Goal: Book appointment/travel/reservation

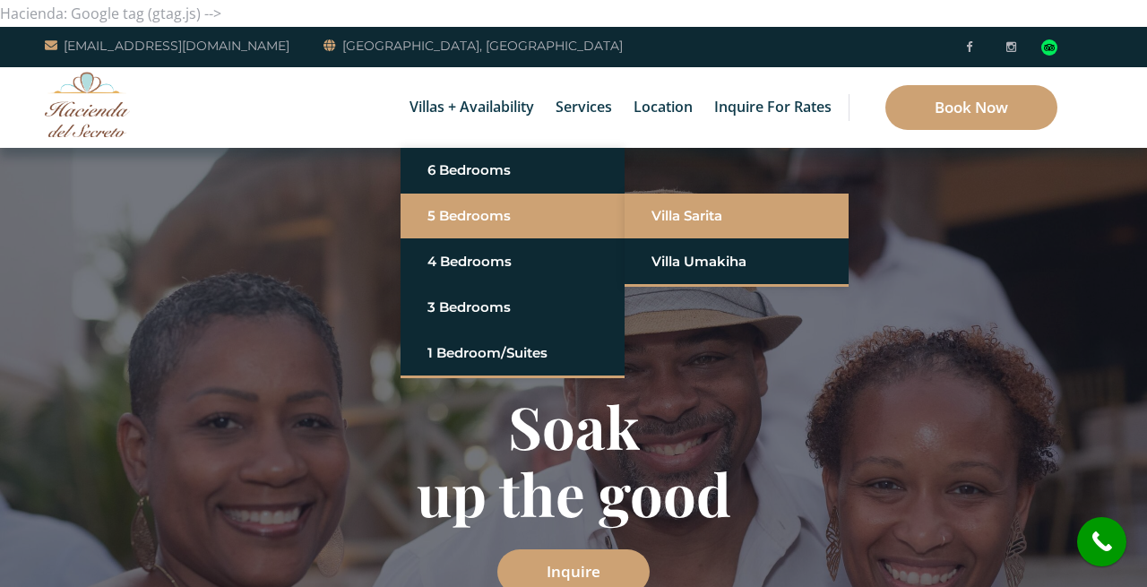
click at [662, 213] on link "Villa Sarita" at bounding box center [736, 216] width 170 height 32
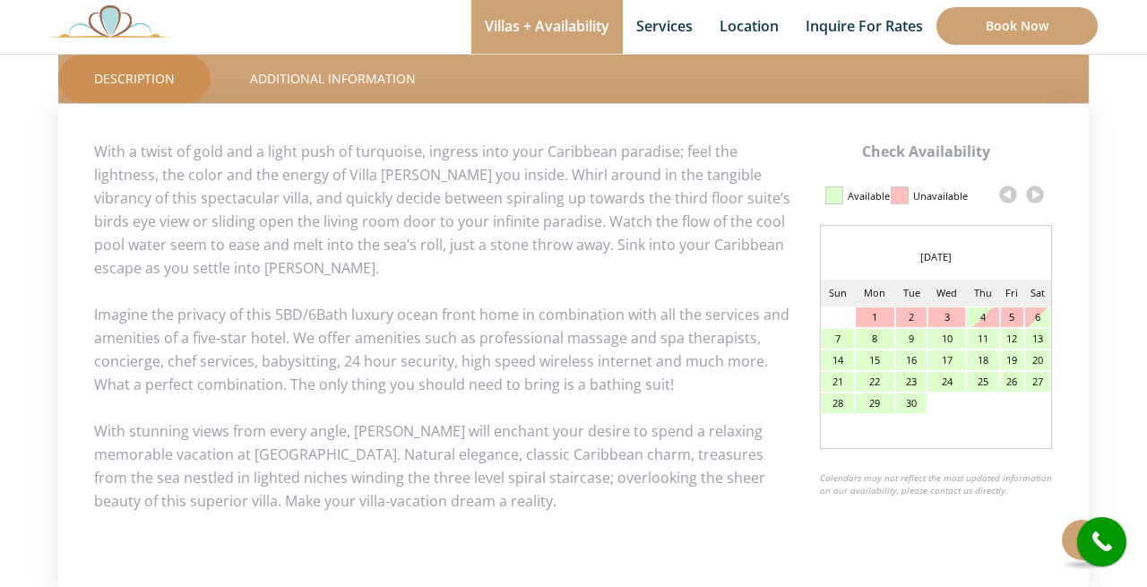
scroll to position [818, 0]
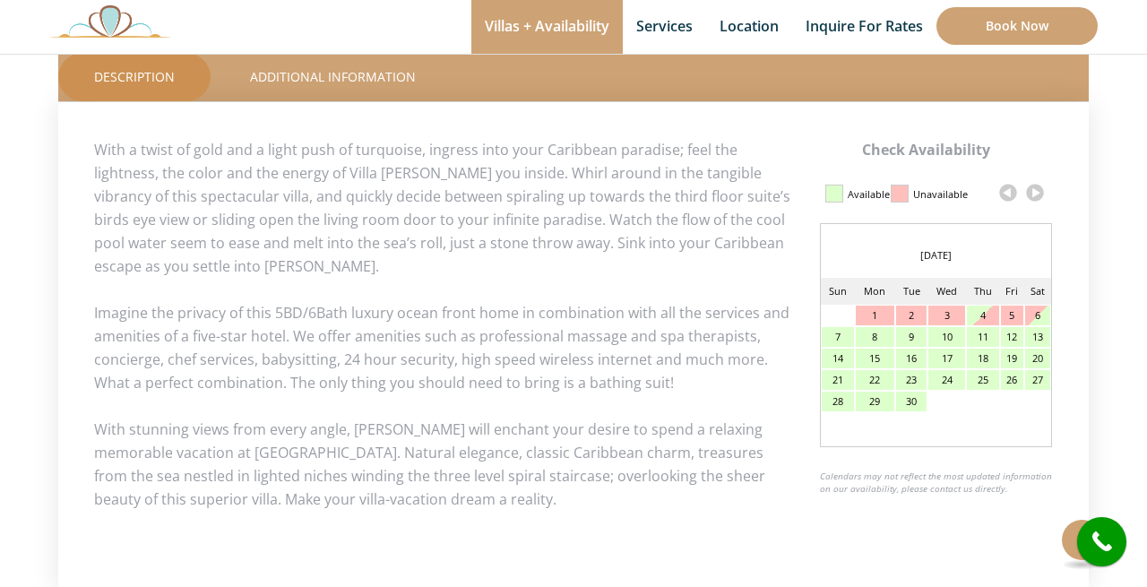
click at [1035, 191] on link at bounding box center [1034, 192] width 27 height 27
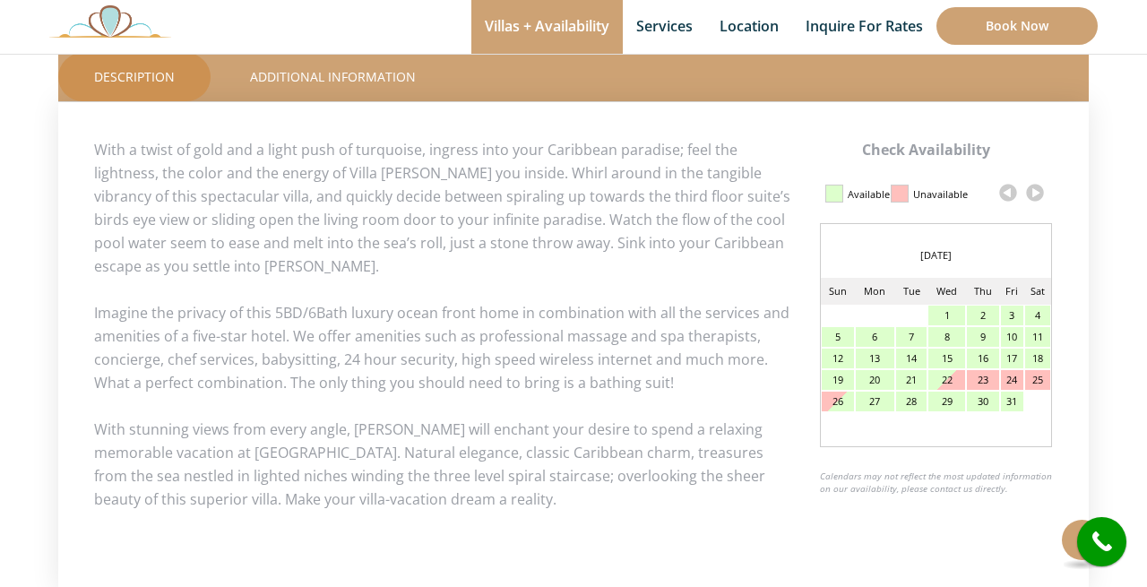
click at [1035, 191] on link at bounding box center [1034, 192] width 27 height 27
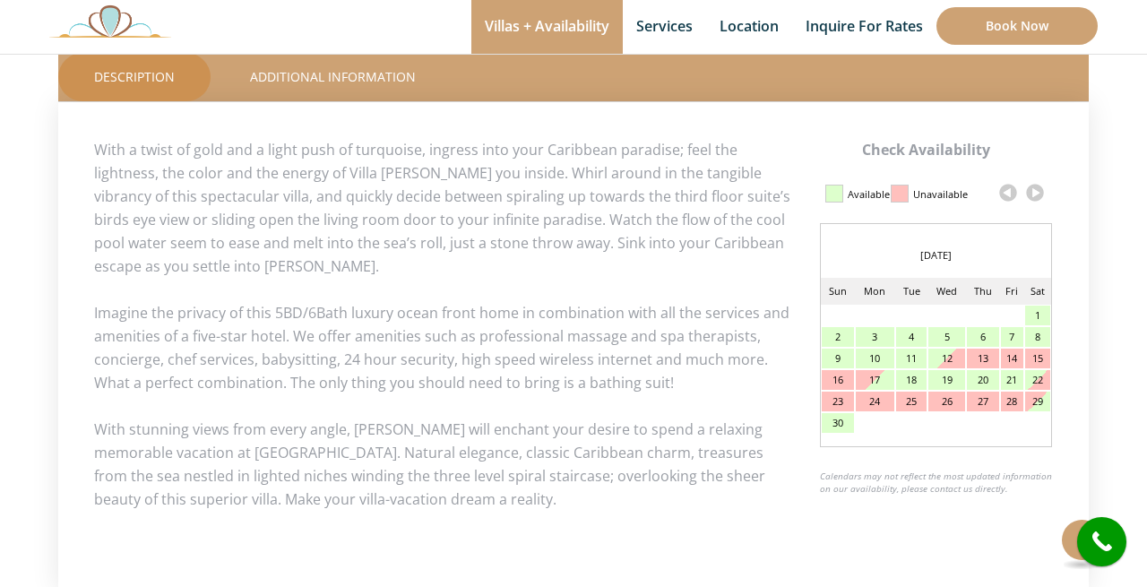
click at [1035, 191] on link at bounding box center [1034, 192] width 27 height 27
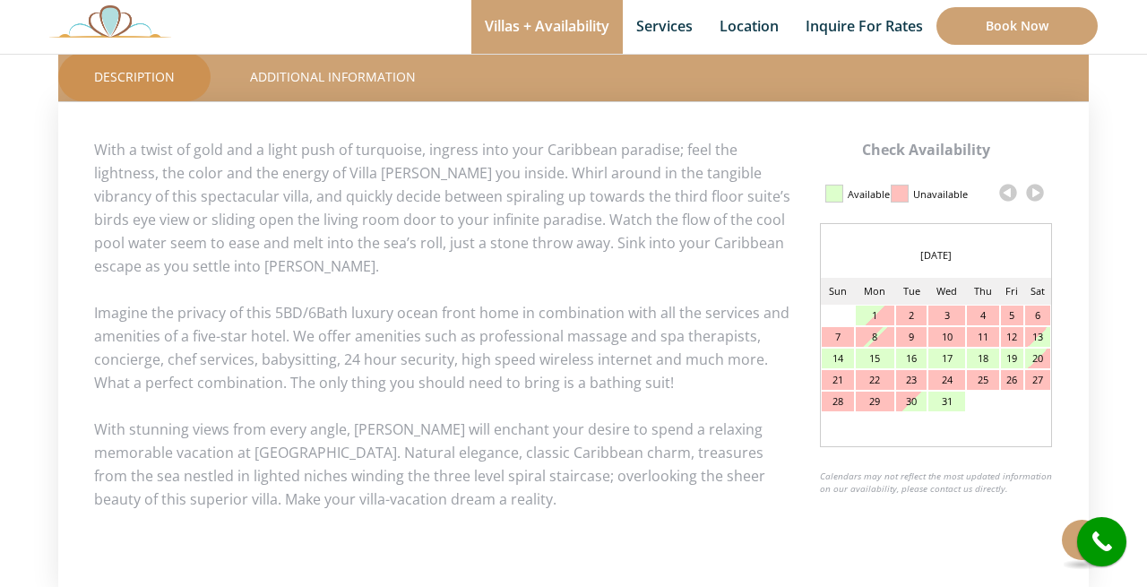
click at [1035, 191] on link at bounding box center [1034, 192] width 27 height 27
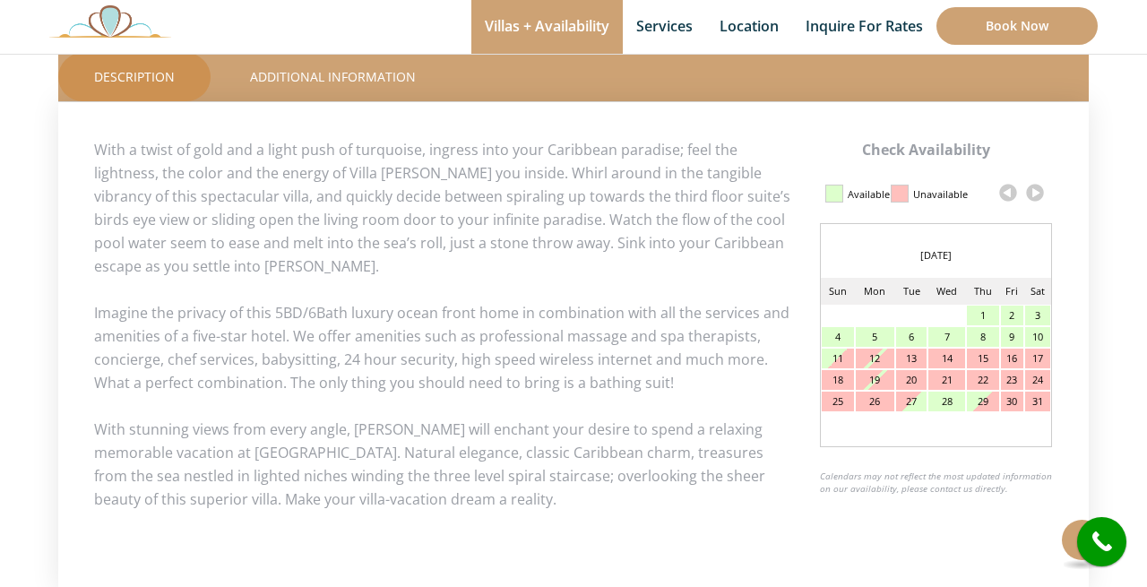
click at [1035, 191] on link at bounding box center [1034, 192] width 27 height 27
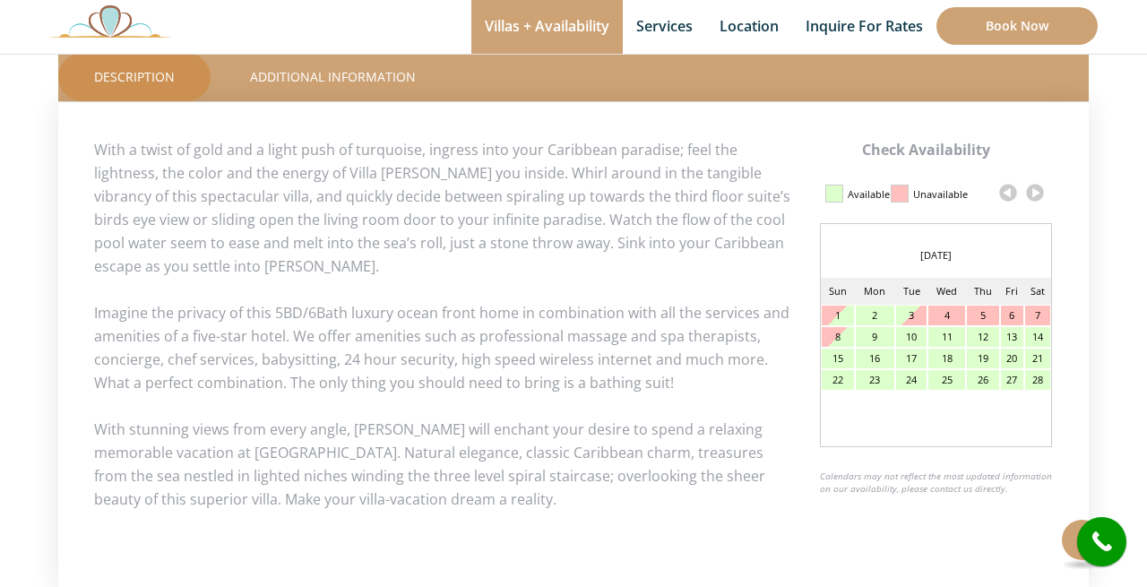
click at [1035, 191] on link at bounding box center [1034, 192] width 27 height 27
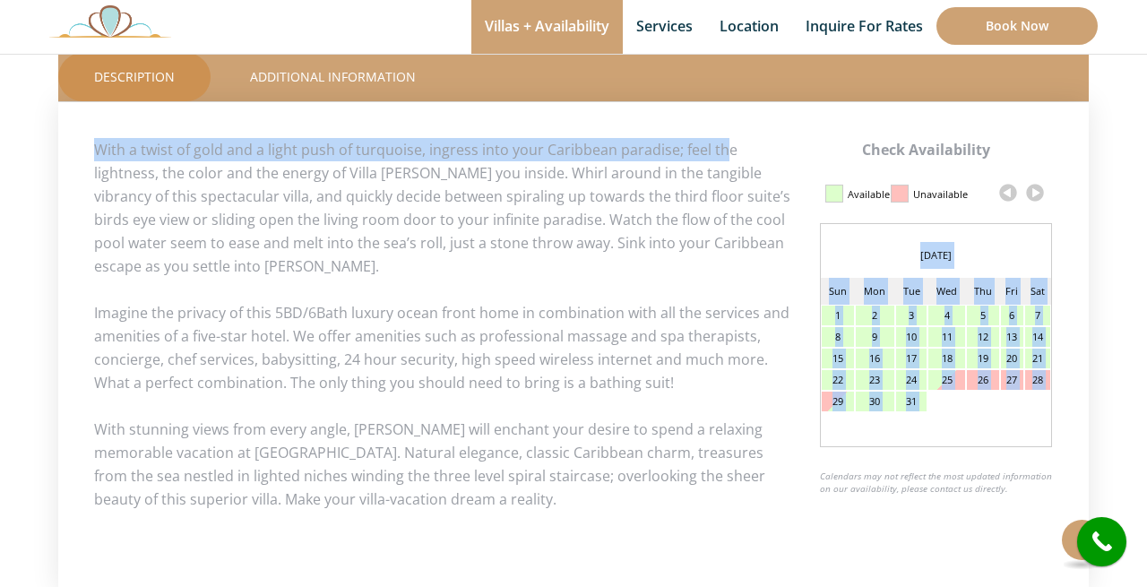
drag, startPoint x: 720, startPoint y: 155, endPoint x: 685, endPoint y: 149, distance: 35.5
click at [687, 150] on div "Check Availability Calendar Updated on 2025, September 04 at 07:31 am Available…" at bounding box center [573, 324] width 959 height 373
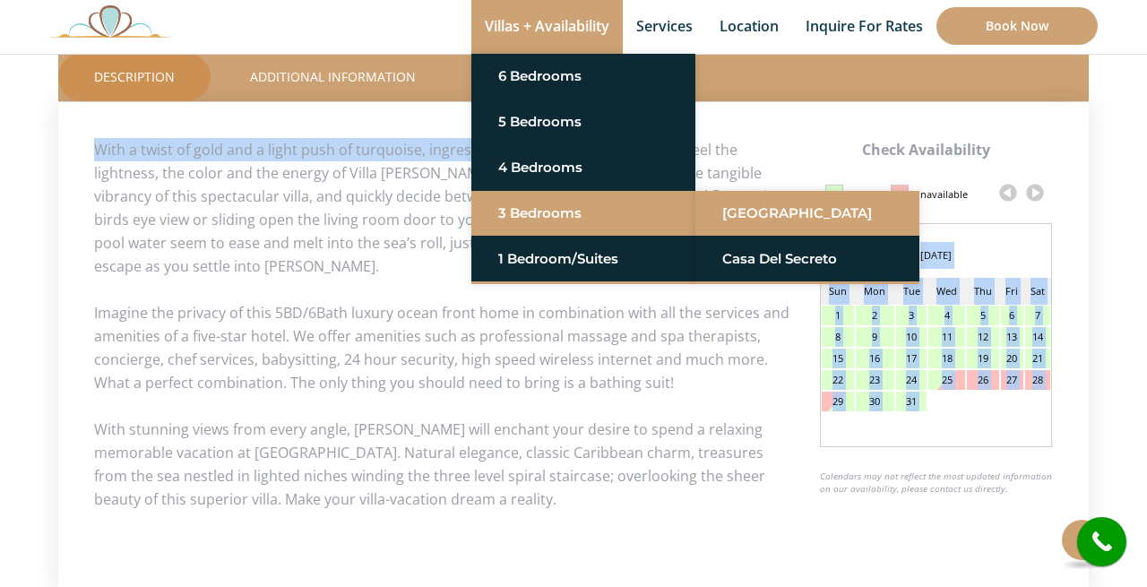
click at [725, 216] on link "[GEOGRAPHIC_DATA]" at bounding box center [807, 213] width 170 height 32
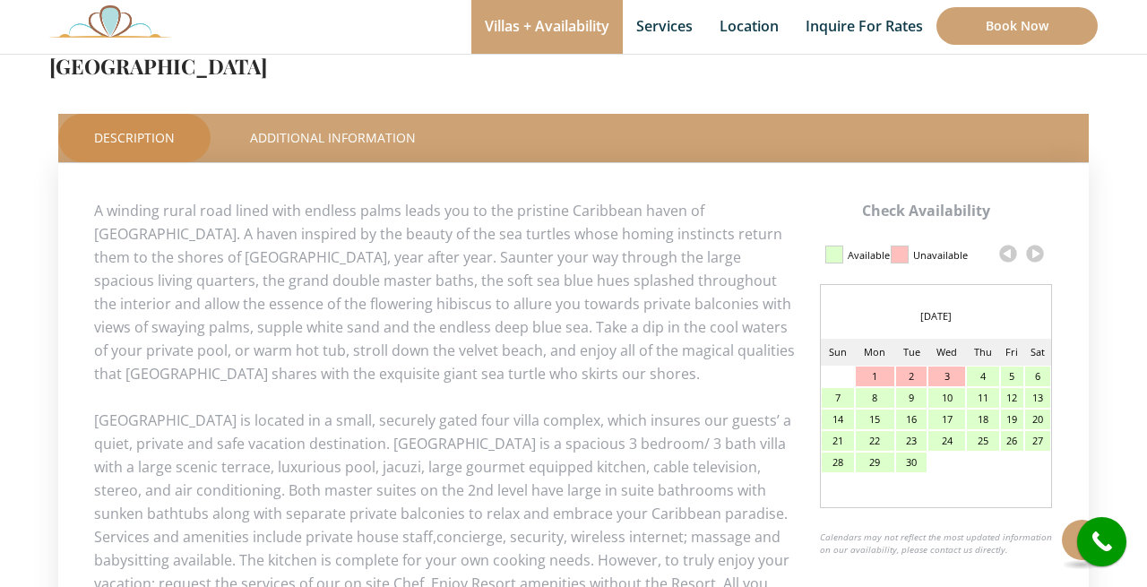
scroll to position [764, 0]
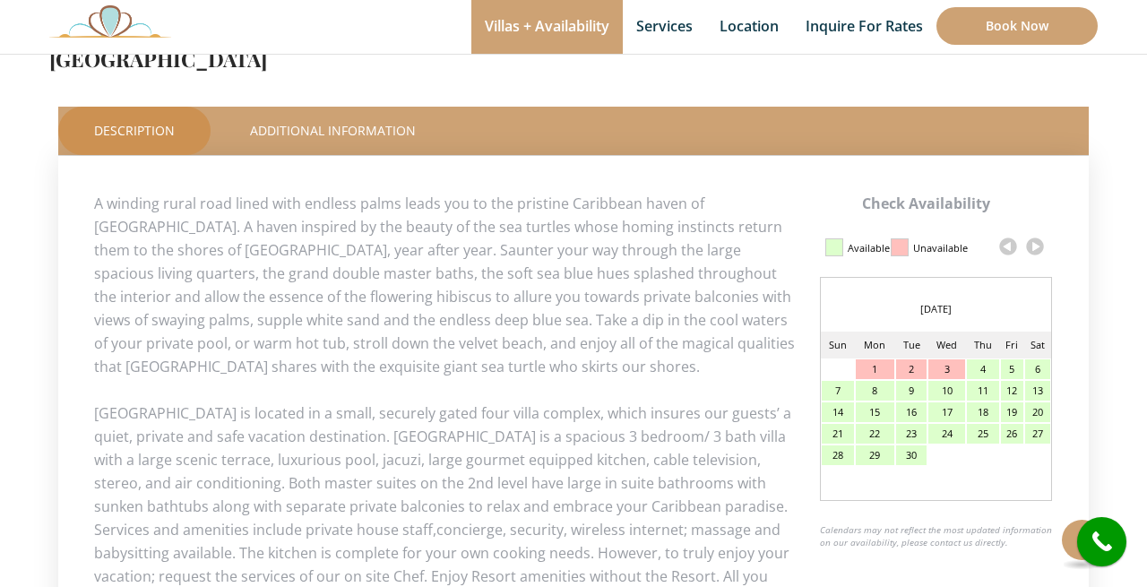
click at [1036, 245] on link at bounding box center [1034, 246] width 27 height 27
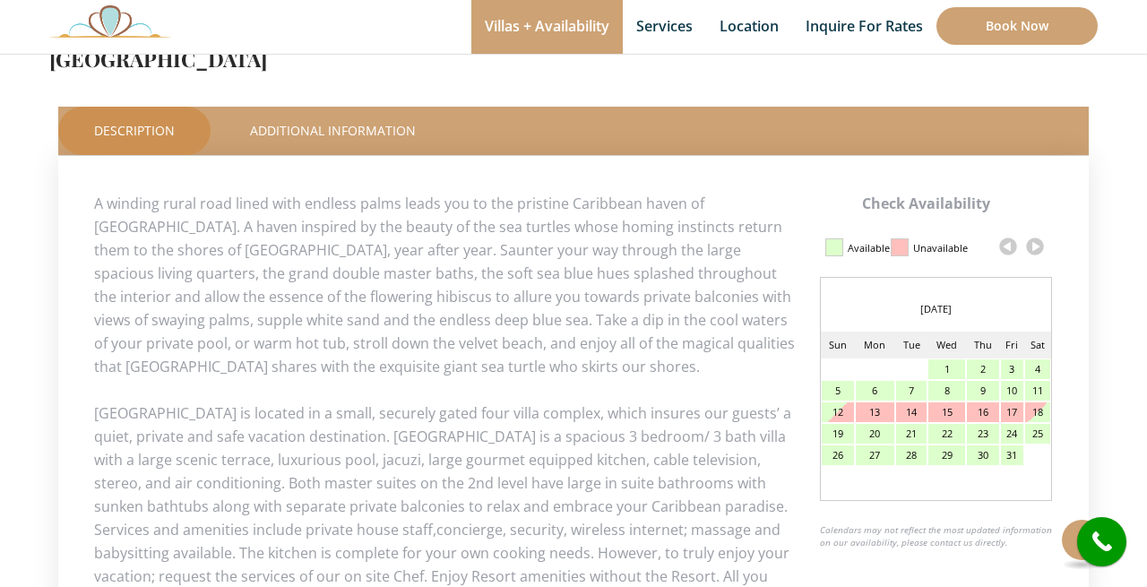
click at [1036, 245] on link at bounding box center [1034, 246] width 27 height 27
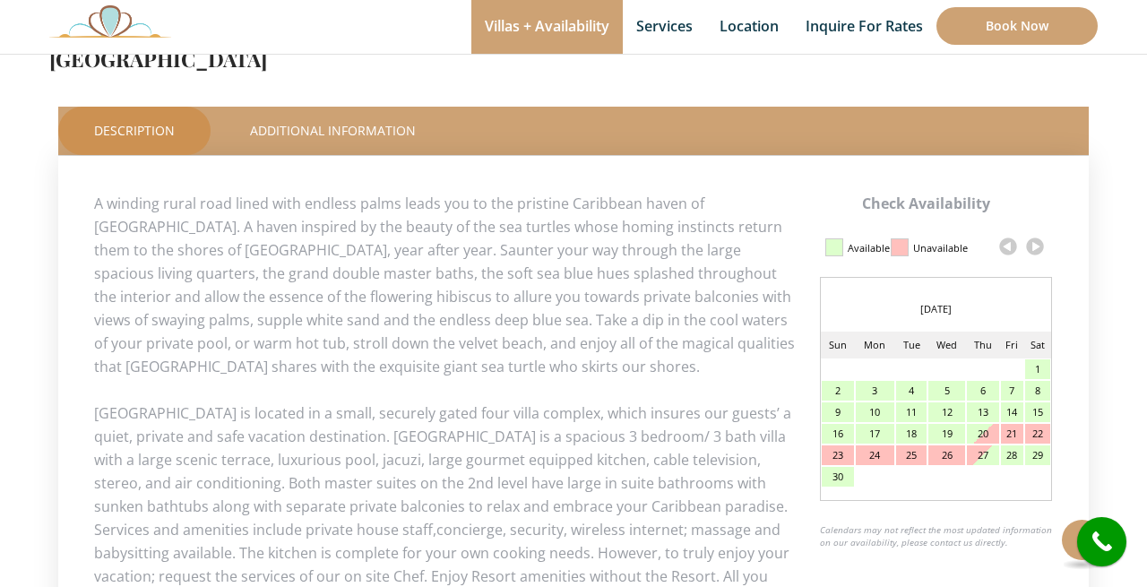
click at [1036, 245] on link at bounding box center [1034, 246] width 27 height 27
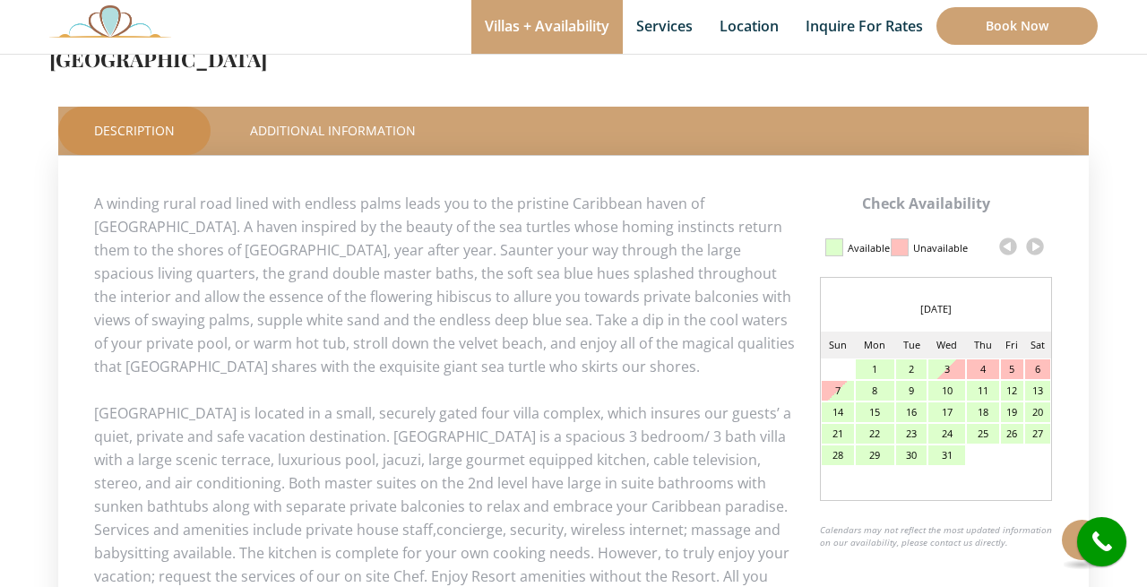
click at [1036, 245] on link at bounding box center [1034, 246] width 27 height 27
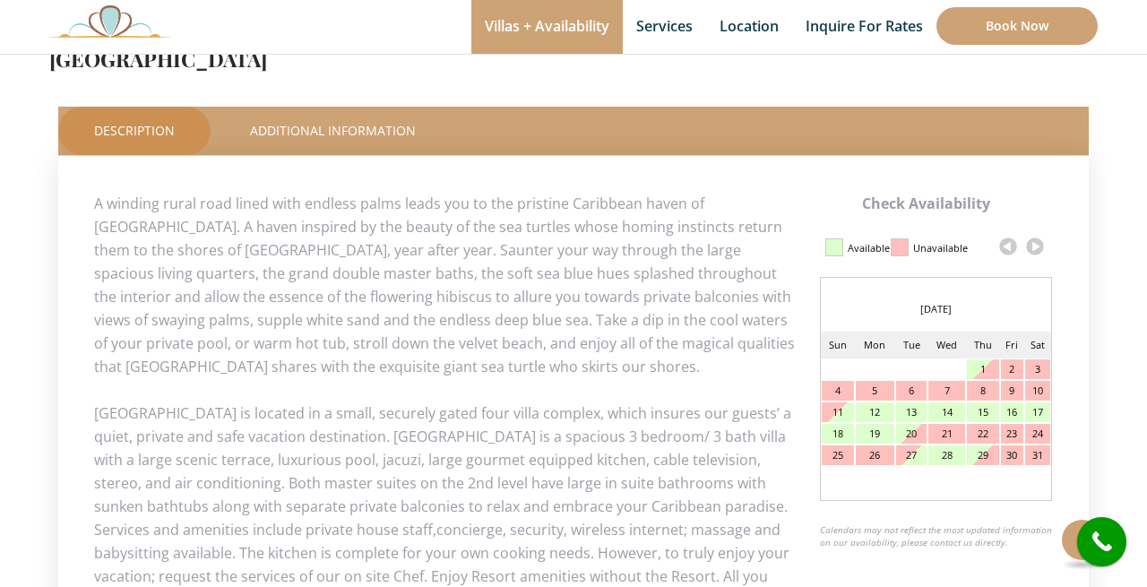
click at [1036, 245] on link at bounding box center [1034, 246] width 27 height 27
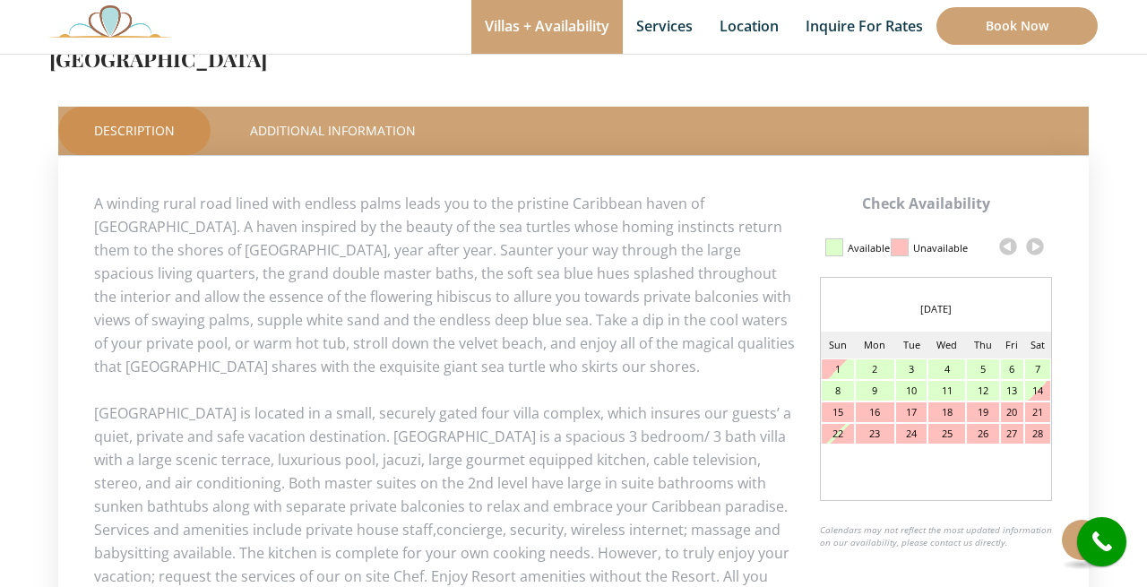
click at [1036, 245] on link at bounding box center [1034, 246] width 27 height 27
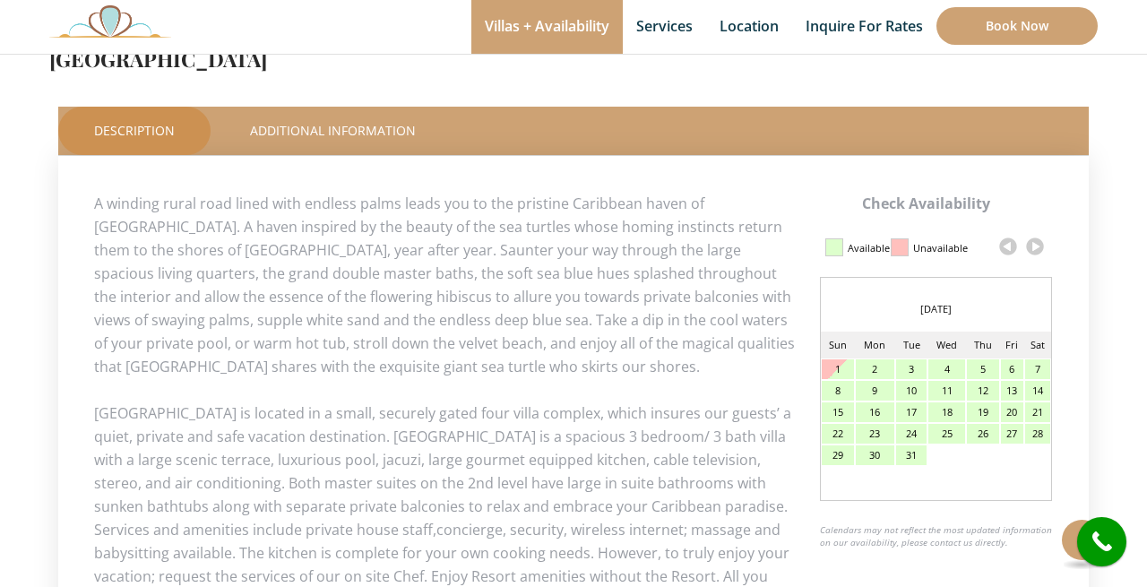
click at [1036, 245] on link at bounding box center [1034, 246] width 27 height 27
click at [1007, 248] on link at bounding box center [1007, 246] width 27 height 27
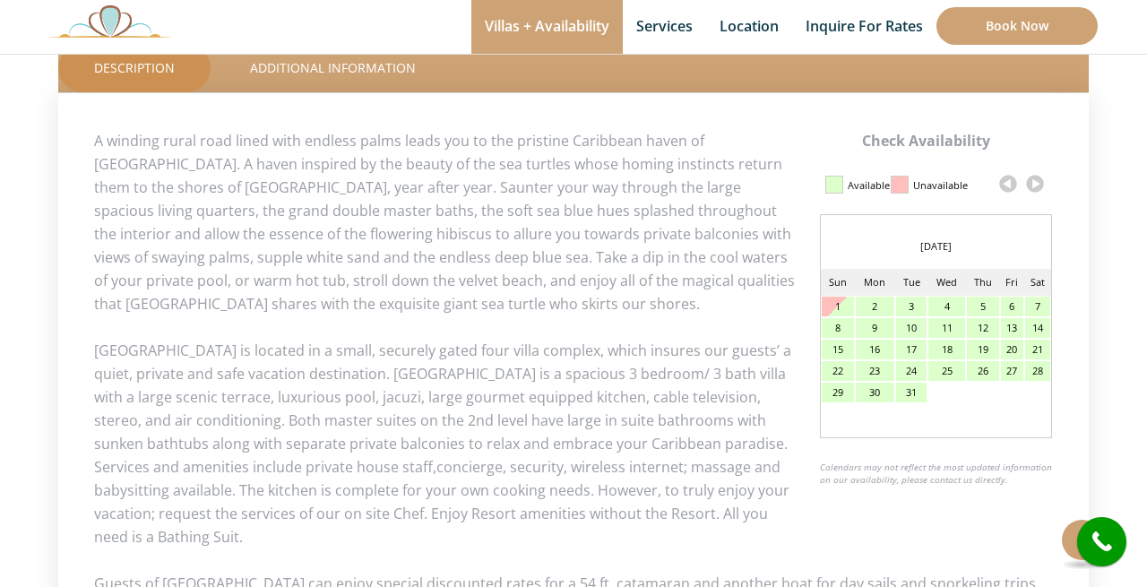
scroll to position [942, 0]
